Goal: Task Accomplishment & Management: Use online tool/utility

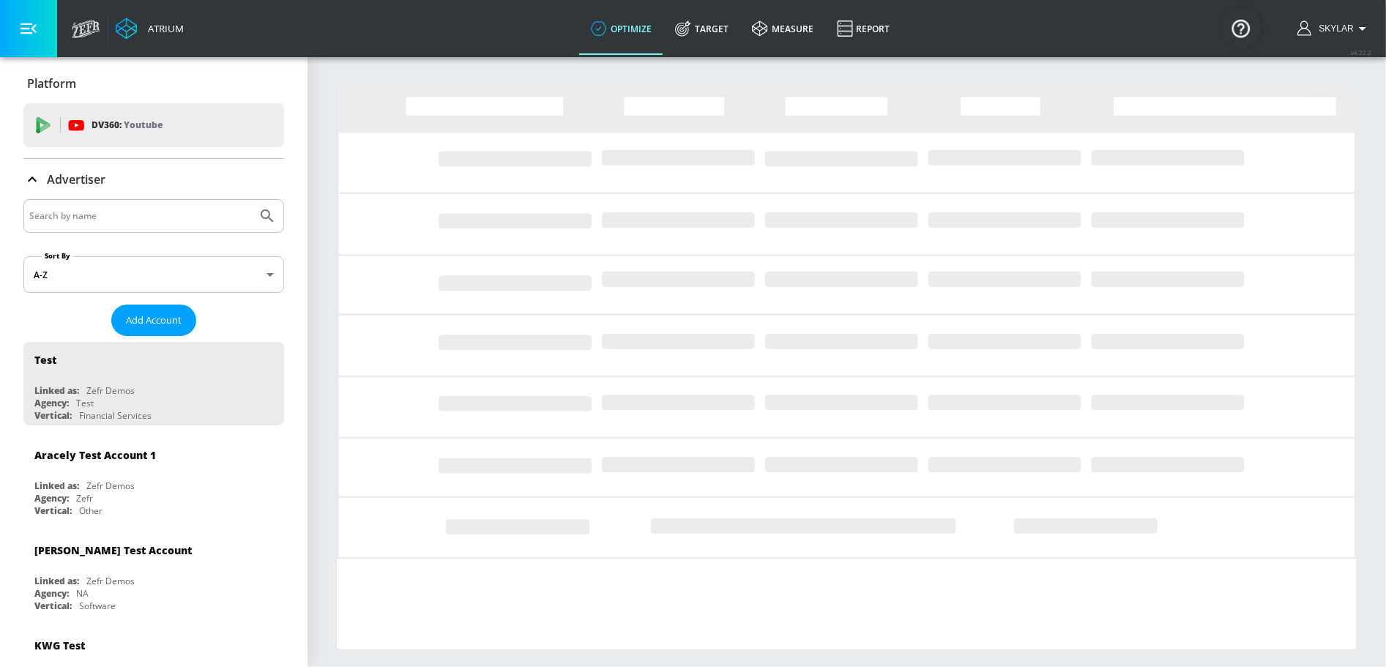
click at [66, 217] on input "Search by name" at bounding box center [140, 215] width 222 height 19
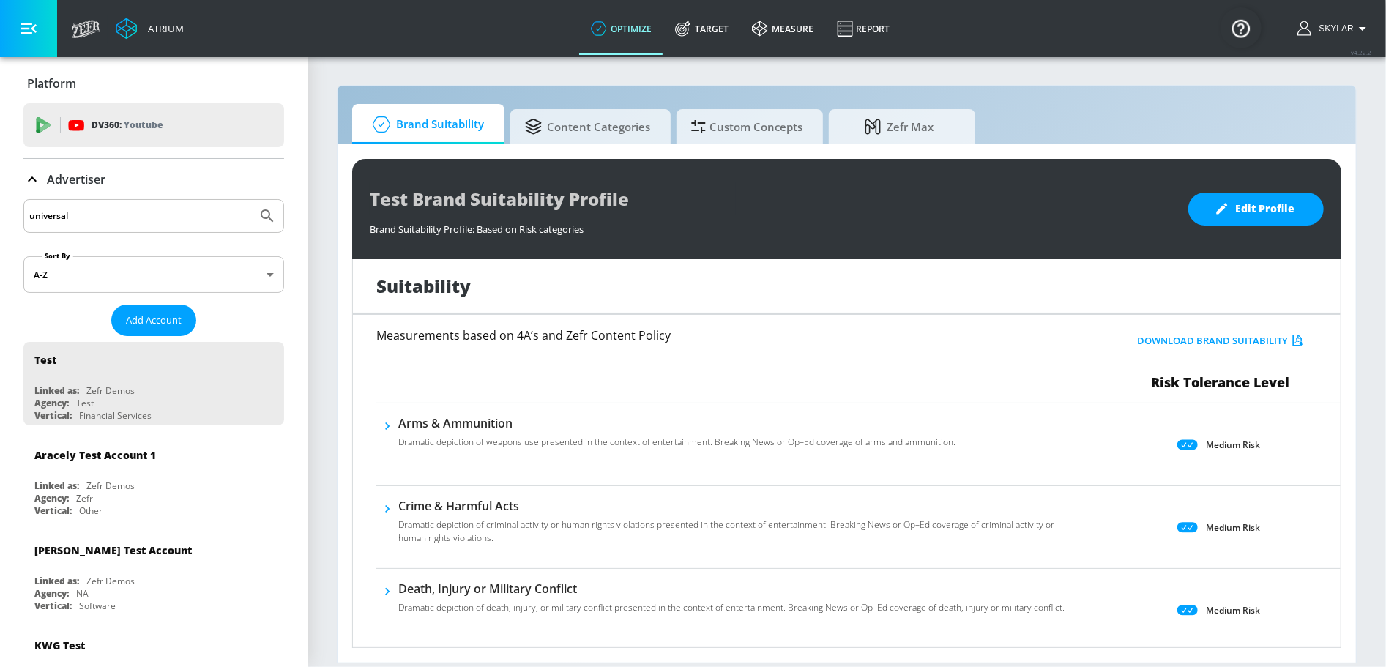
type input "universal"
click at [262, 212] on icon "Submit Search" at bounding box center [267, 215] width 12 height 12
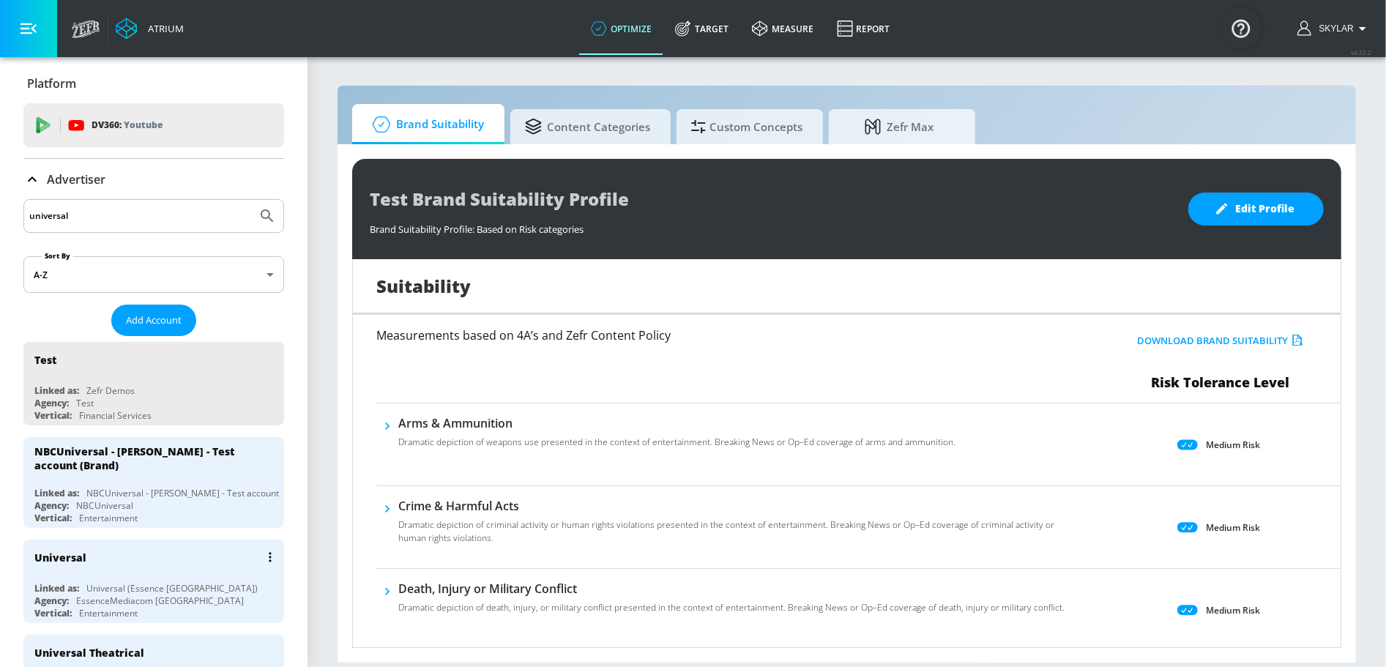
click at [138, 584] on div "Universal (Essence [GEOGRAPHIC_DATA])" at bounding box center [171, 588] width 171 height 12
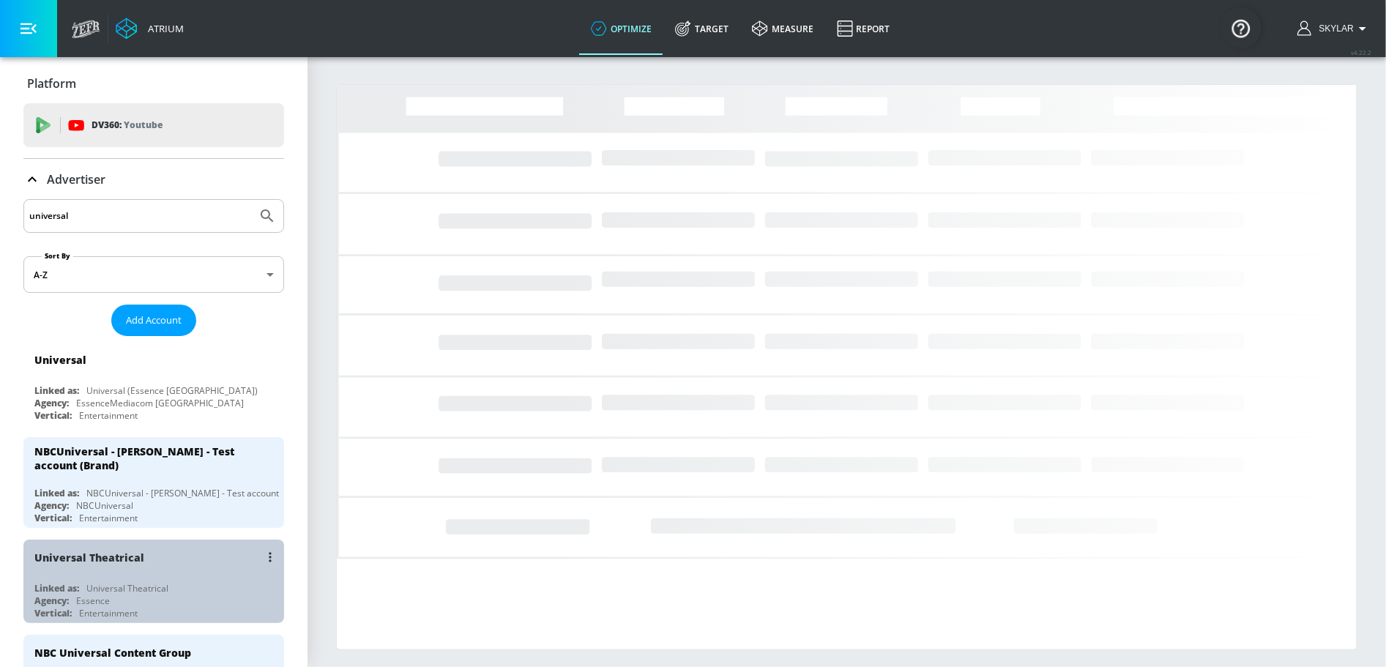
click at [187, 569] on div "Universal Theatrical Linked as: Universal Theatrical Agency: Essence Vertical: …" at bounding box center [153, 581] width 261 height 83
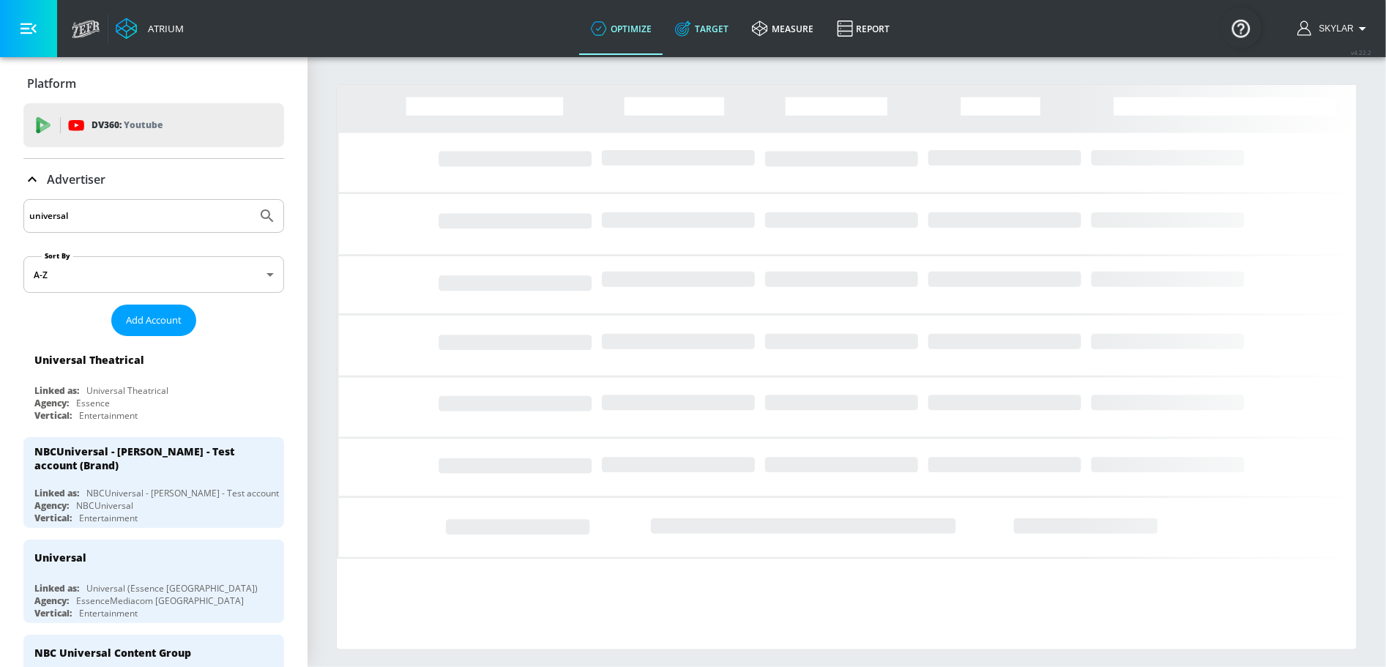
click at [712, 24] on link "Target" at bounding box center [701, 28] width 77 height 53
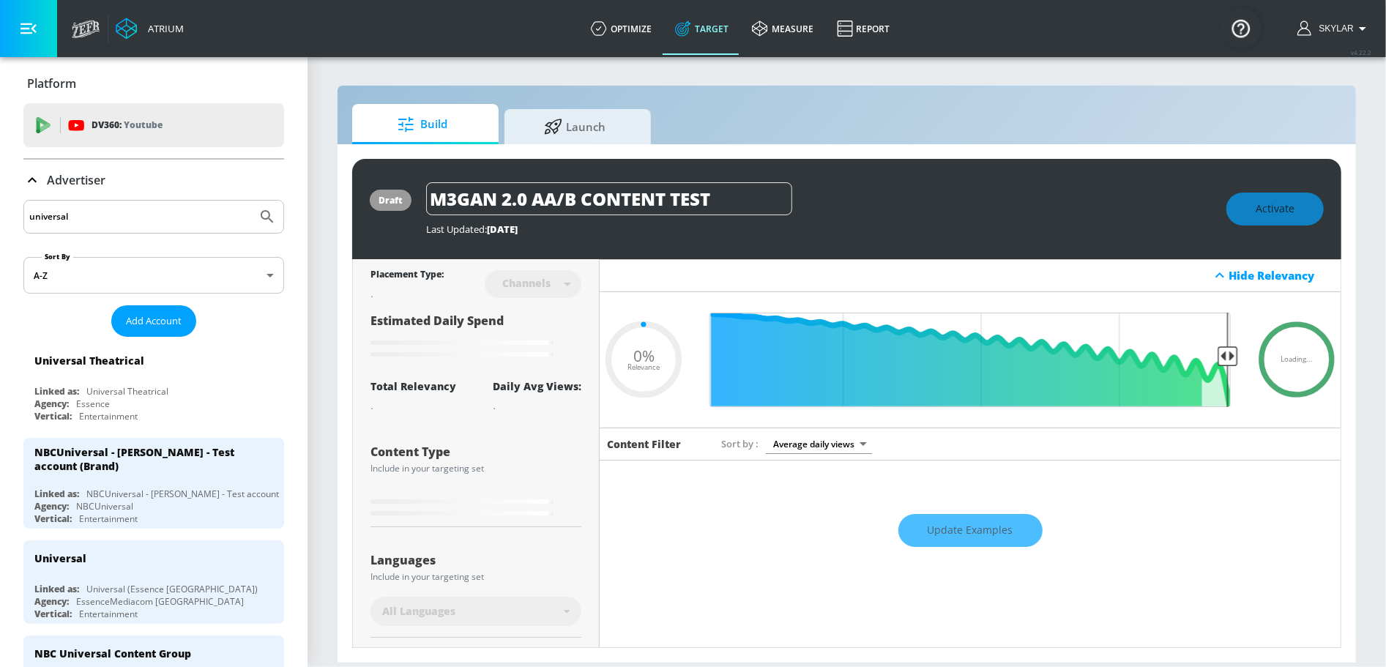
click at [32, 179] on icon at bounding box center [32, 180] width 18 height 18
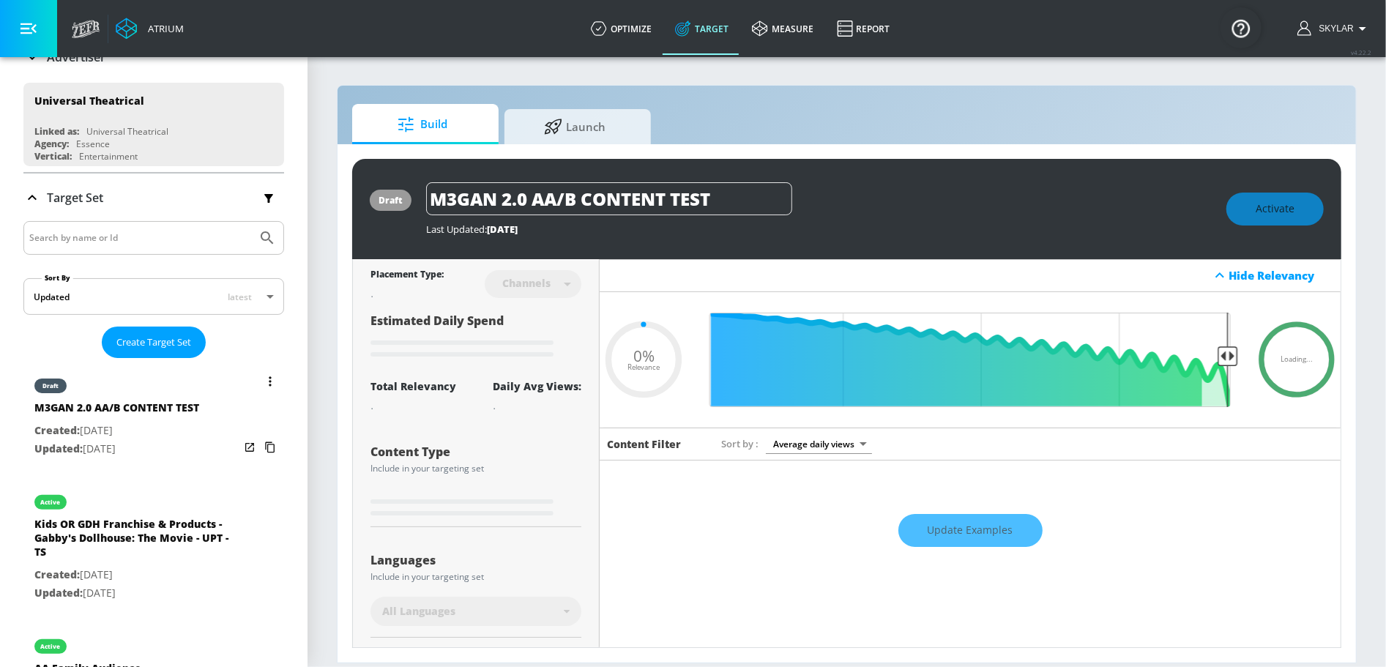
scroll to position [223, 0]
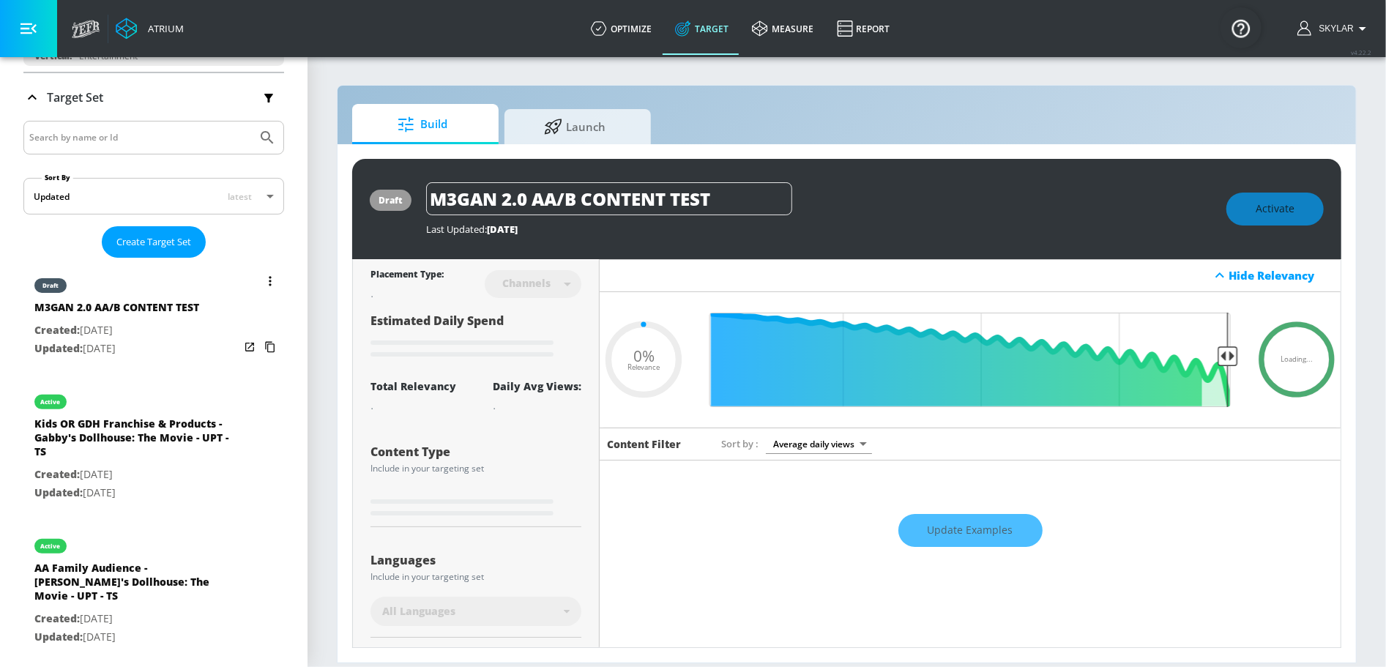
click at [141, 300] on div "M3GAN 2.0 AA/B CONTENT TEST" at bounding box center [116, 310] width 165 height 21
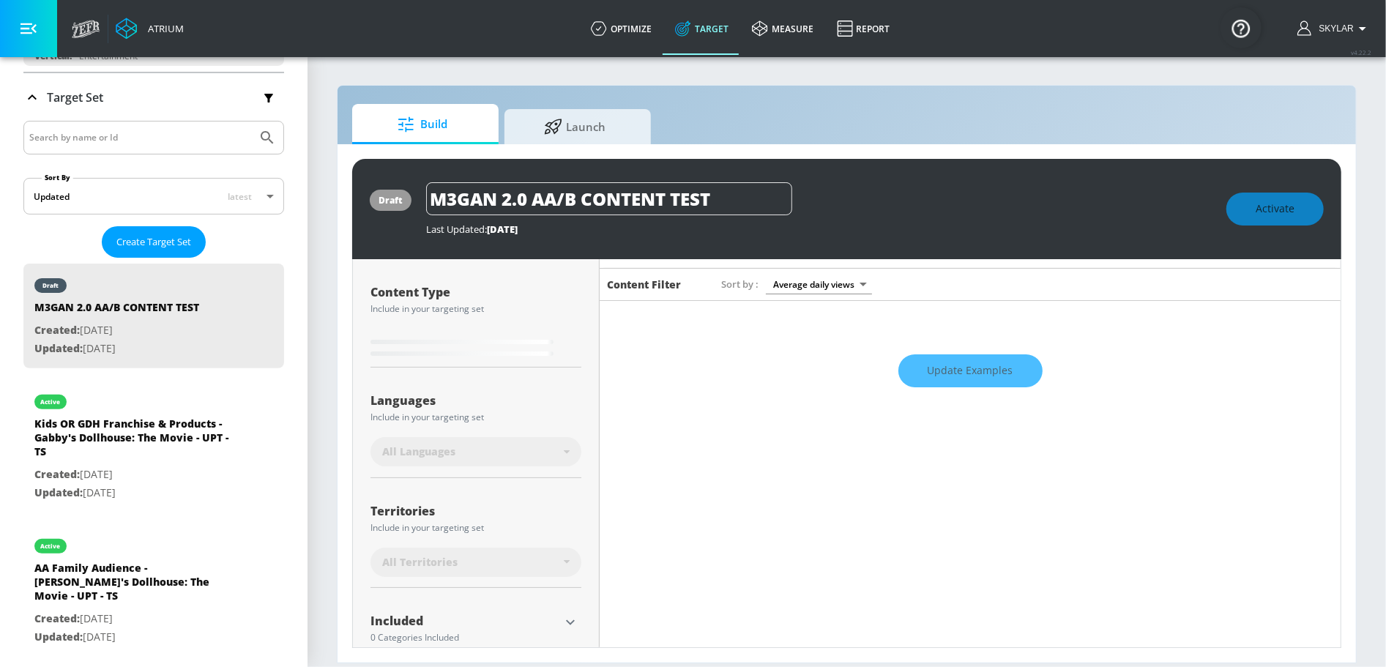
scroll to position [262, 0]
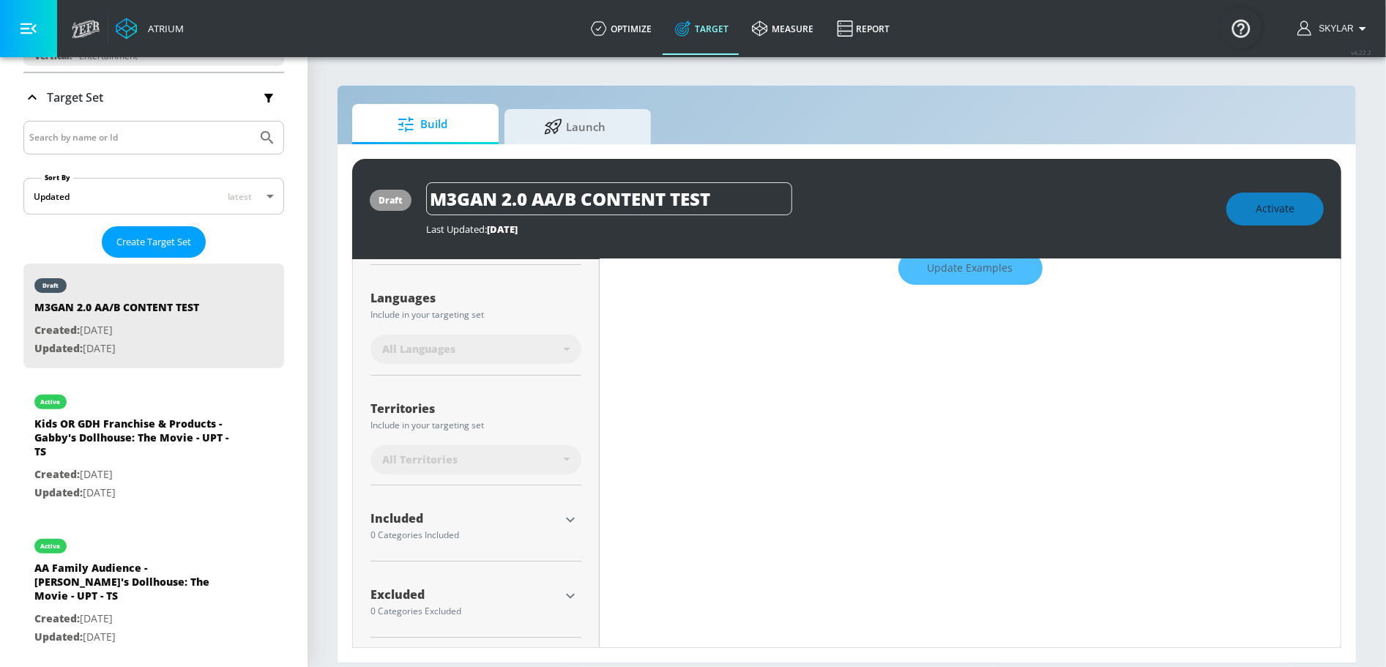
type input "0.6"
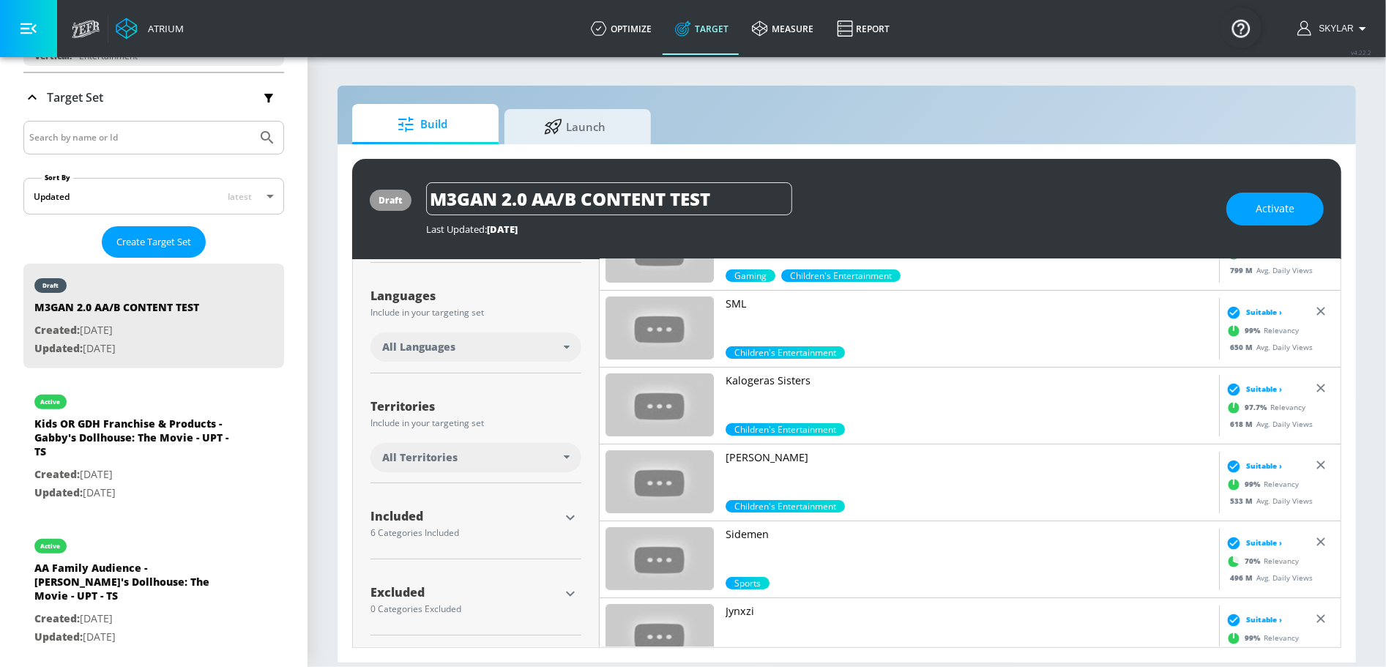
scroll to position [245, 0]
